Goal: Task Accomplishment & Management: Manage account settings

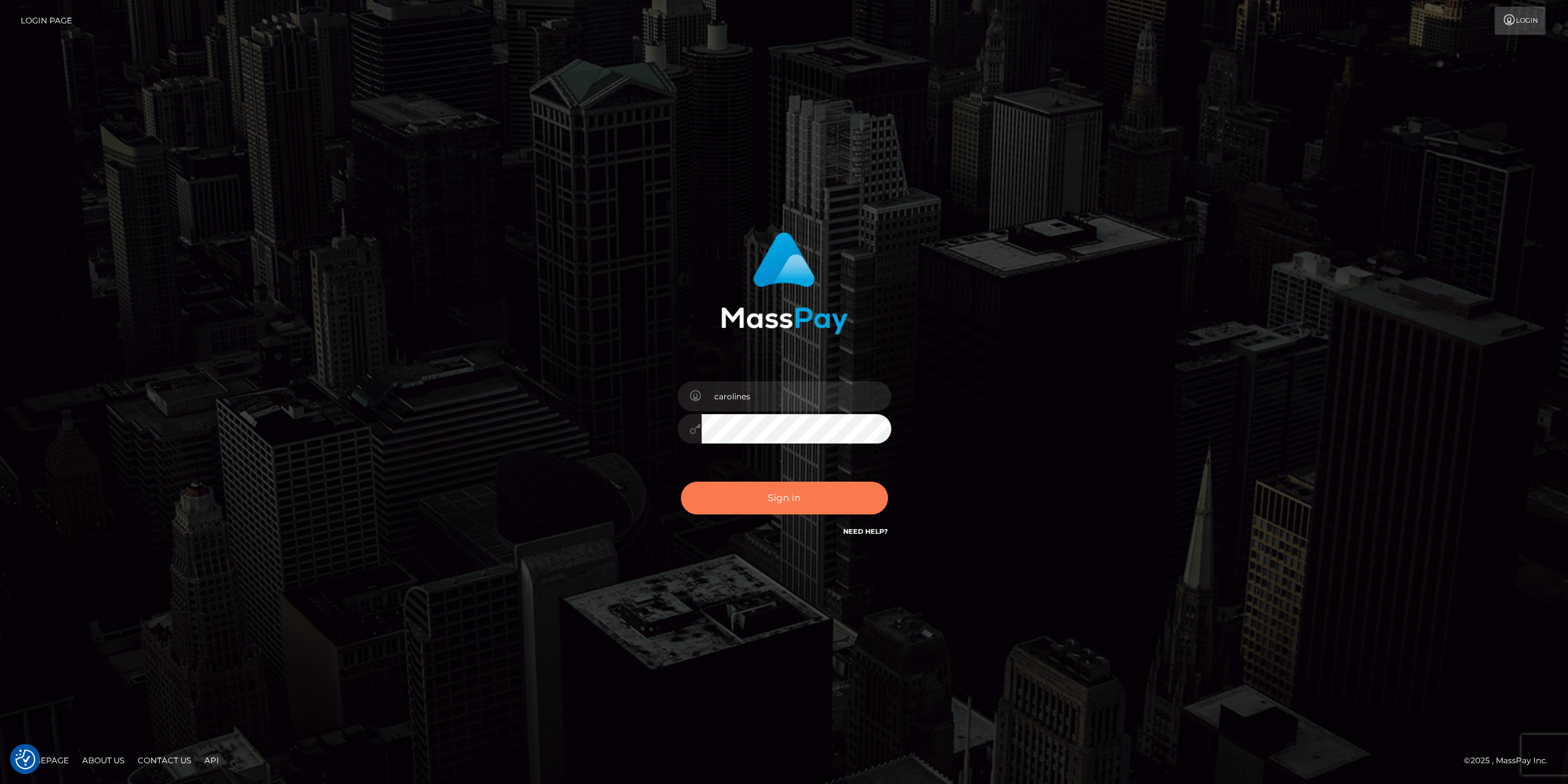
click at [806, 487] on button "Sign in" at bounding box center [784, 498] width 207 height 33
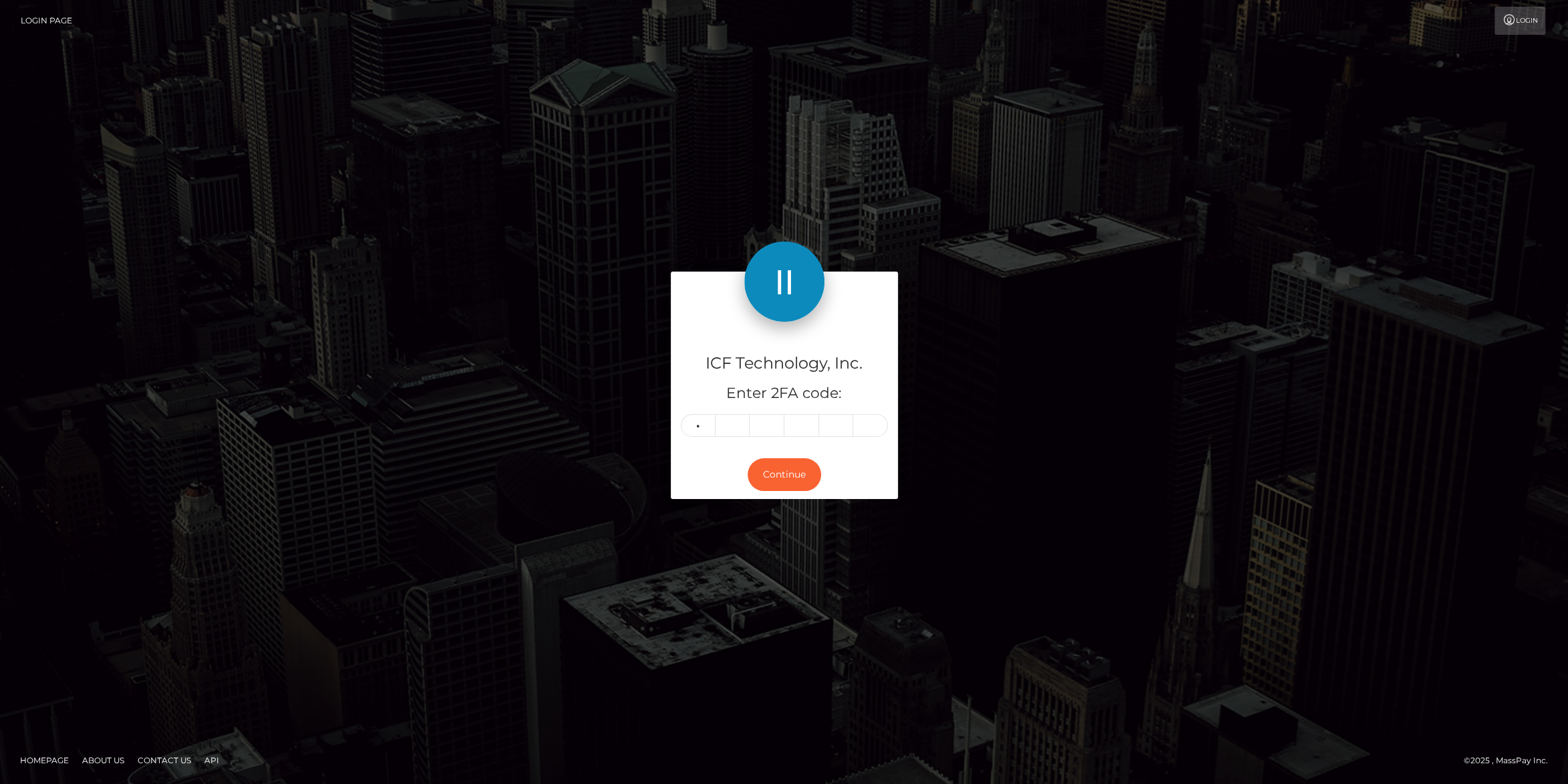
type input "4"
type input "2"
type input "6"
type input "5"
type input "2"
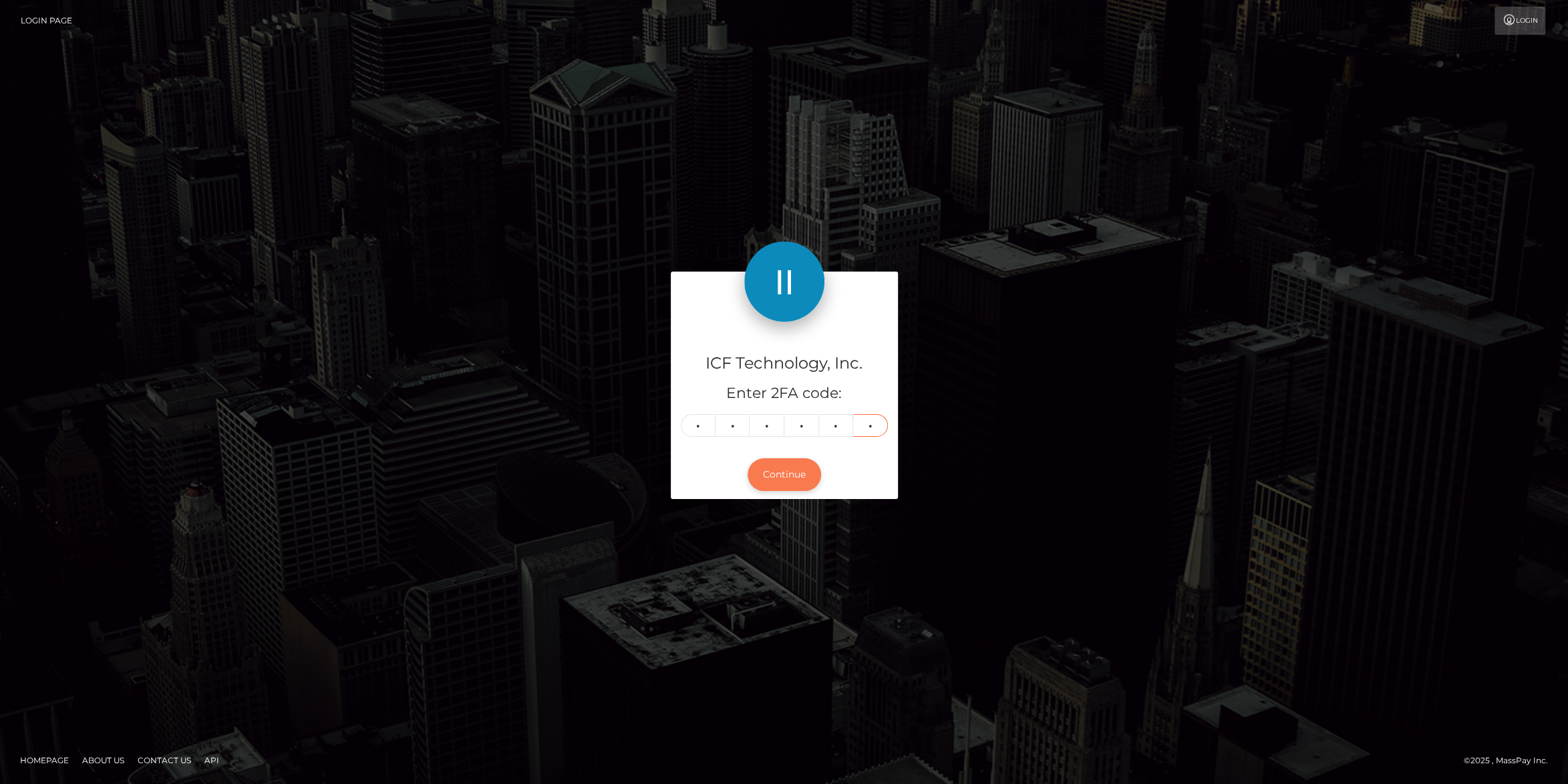
type input "7"
click at [778, 475] on button "Continue" at bounding box center [784, 474] width 73 height 33
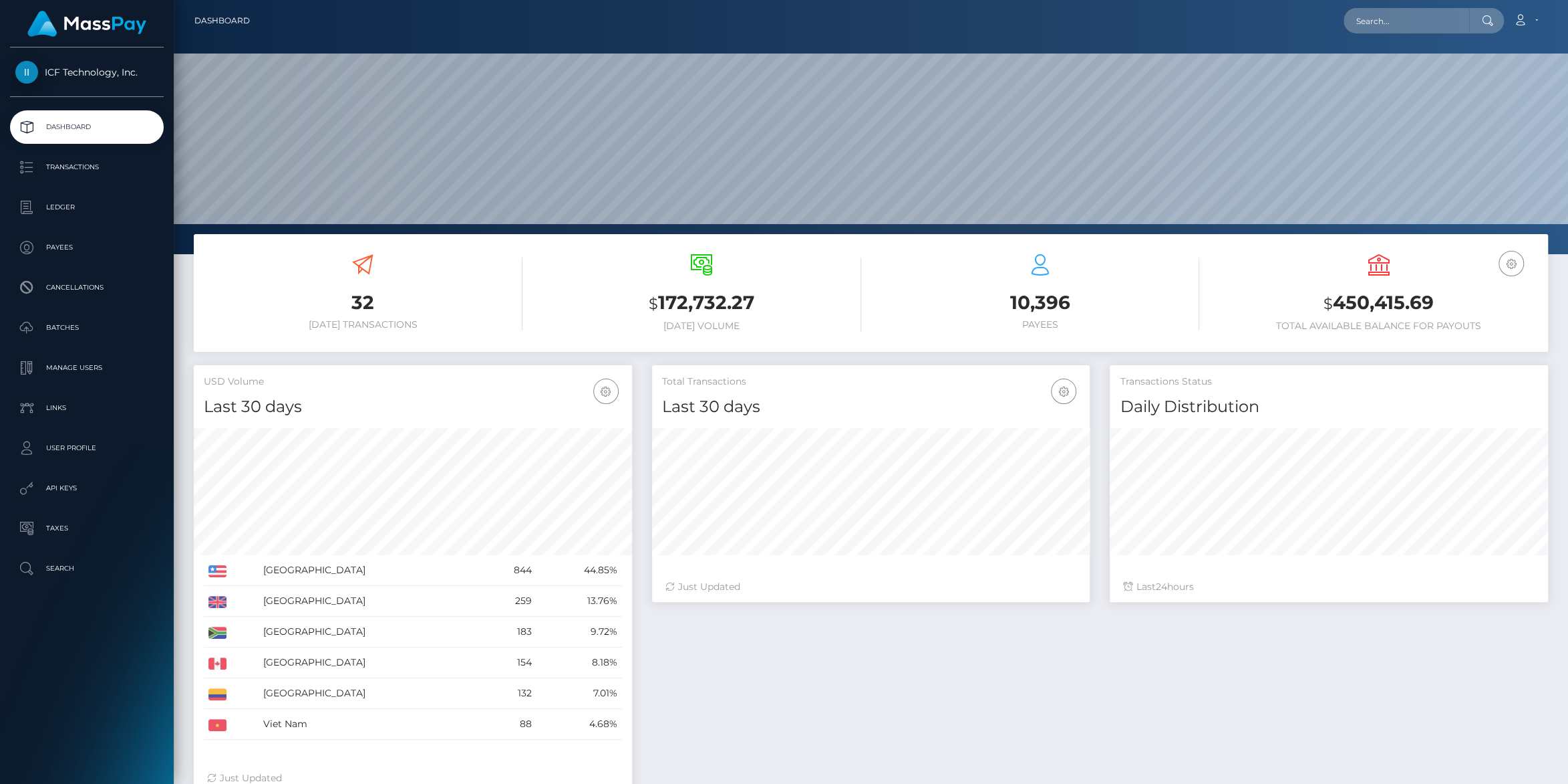
scroll to position [236, 438]
click at [46, 333] on p "Batches" at bounding box center [87, 327] width 143 height 20
